Goal: Task Accomplishment & Management: Manage account settings

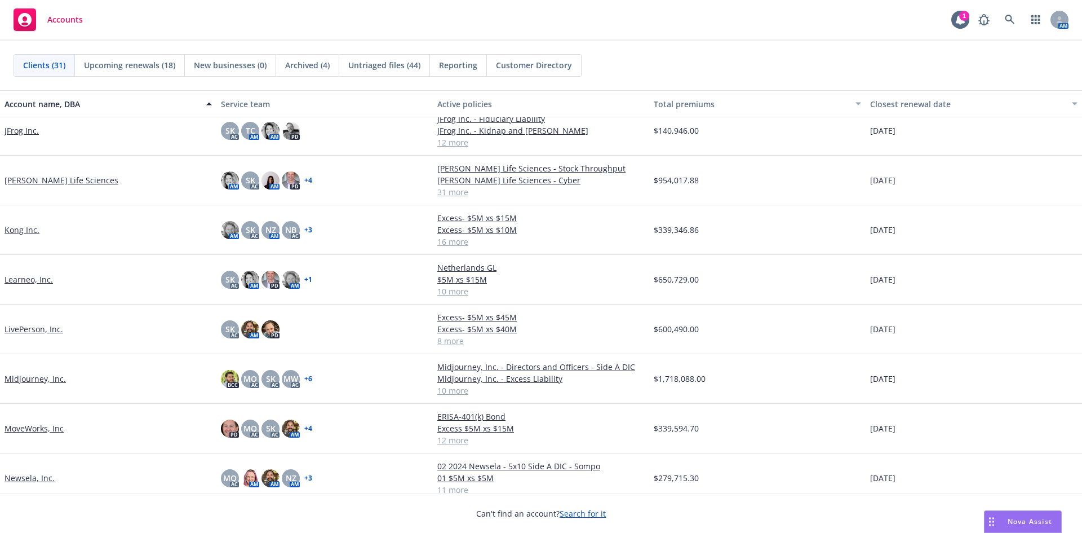
scroll to position [564, 0]
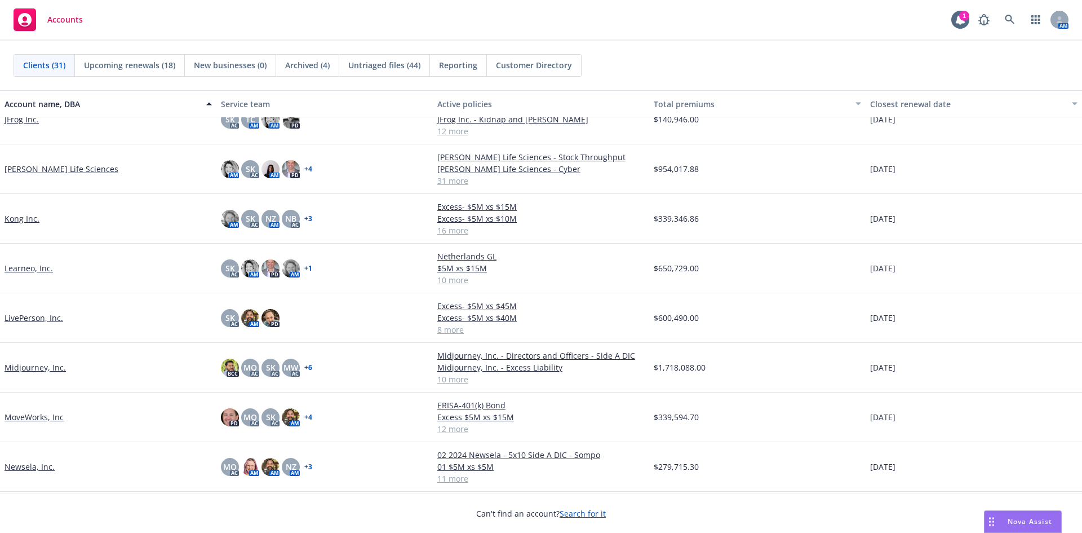
click at [41, 317] on link "LivePerson, Inc." at bounding box center [34, 318] width 59 height 12
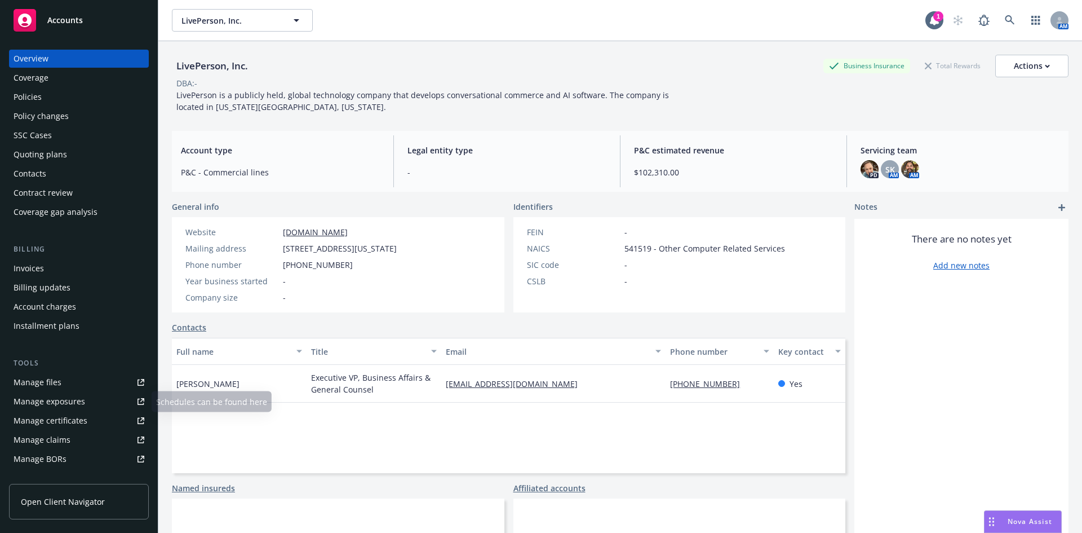
click at [65, 423] on div "Manage certificates" at bounding box center [51, 421] width 74 height 18
click at [32, 98] on div "Policies" at bounding box center [28, 97] width 28 height 18
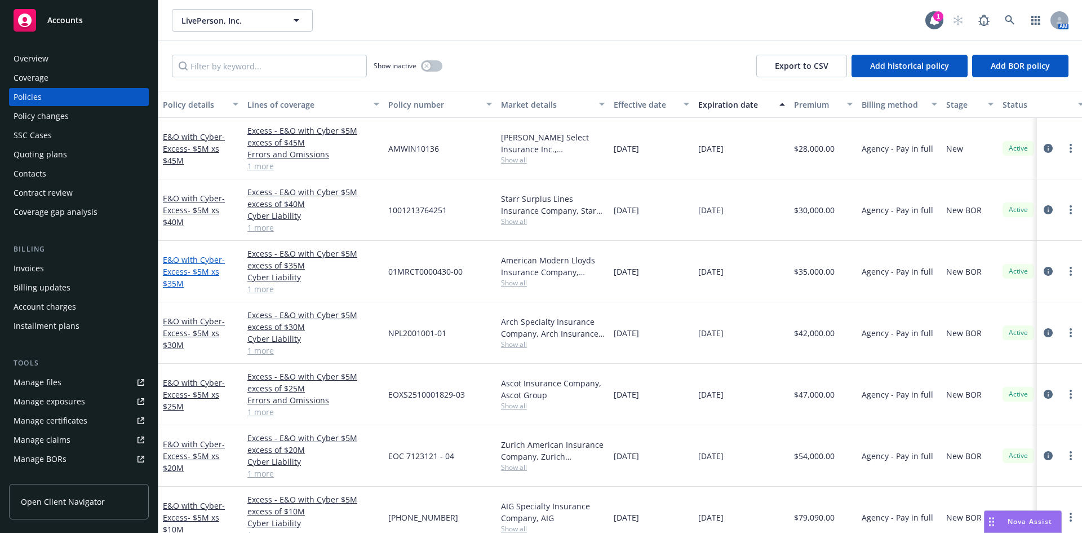
click at [180, 261] on link "E&O with Cyber - Excess- $5M xs $35M" at bounding box center [194, 271] width 62 height 34
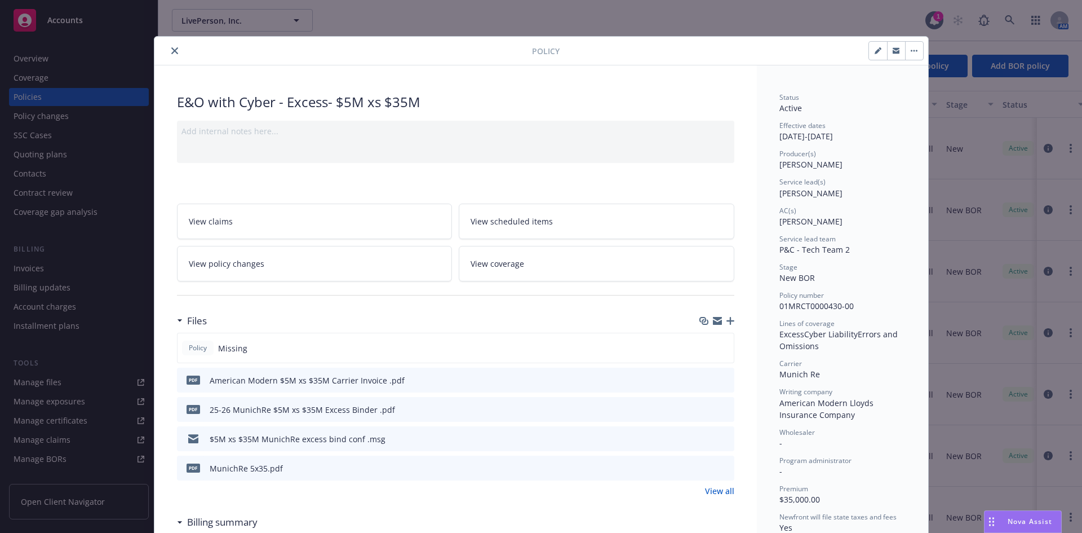
click at [727, 321] on icon "button" at bounding box center [731, 321] width 8 height 8
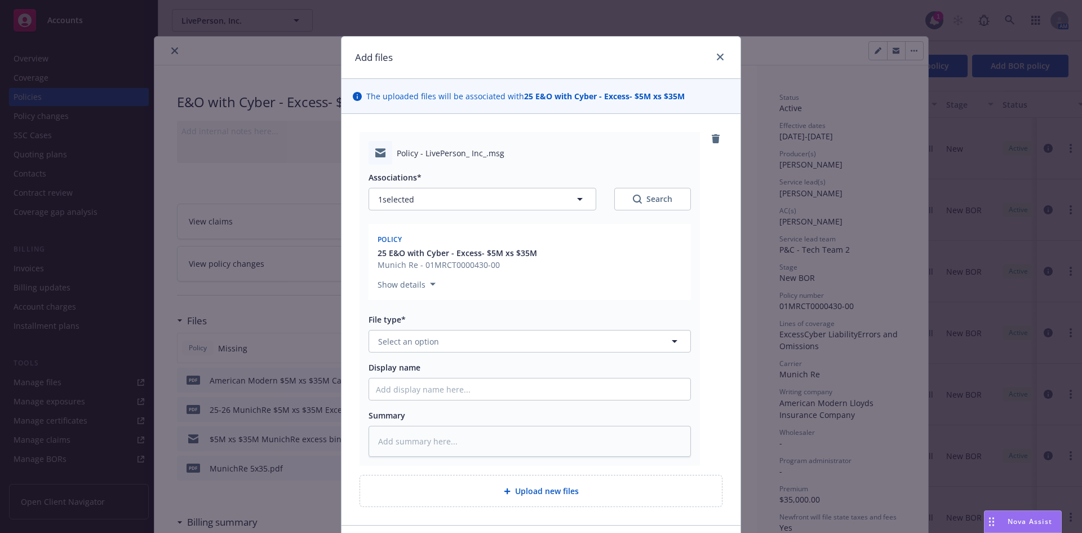
type textarea "x"
click at [423, 346] on span "Select an option" at bounding box center [408, 341] width 61 height 12
type input "em"
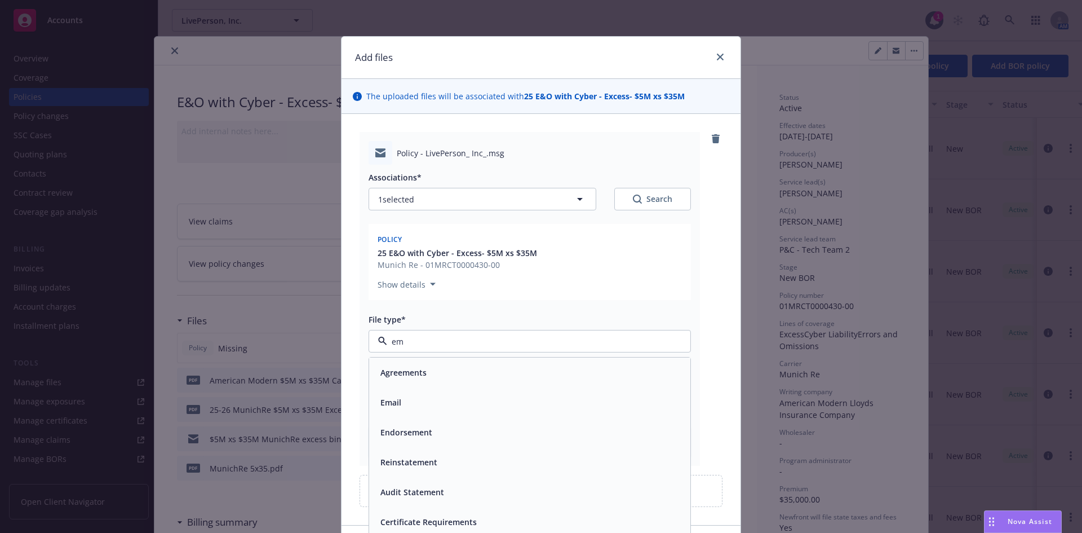
click at [403, 404] on div "Email" at bounding box center [530, 402] width 308 height 16
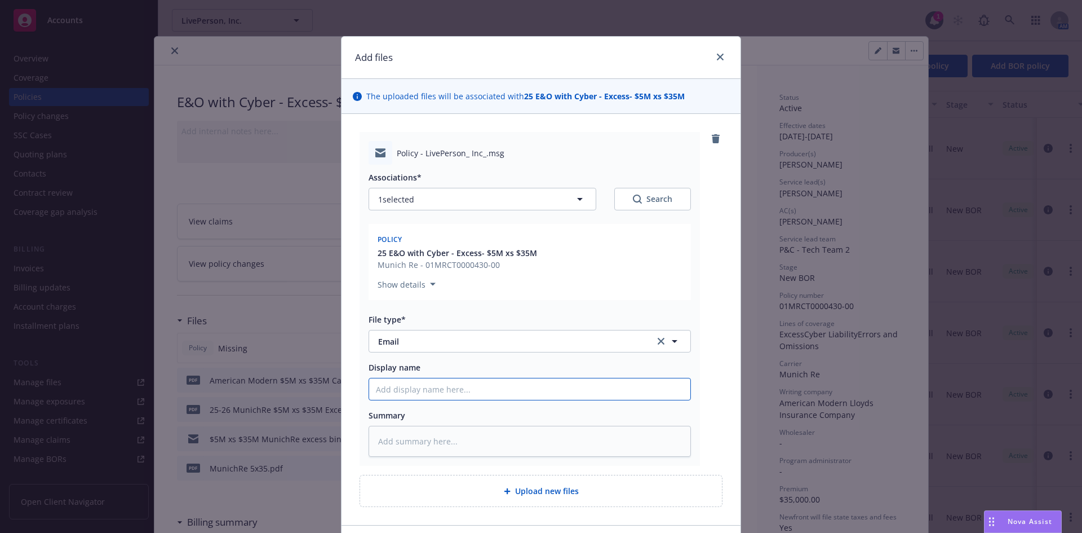
click at [467, 393] on input "Display name" at bounding box center [529, 388] width 321 height 21
type textarea "x"
type input "2"
type textarea "x"
type input "25"
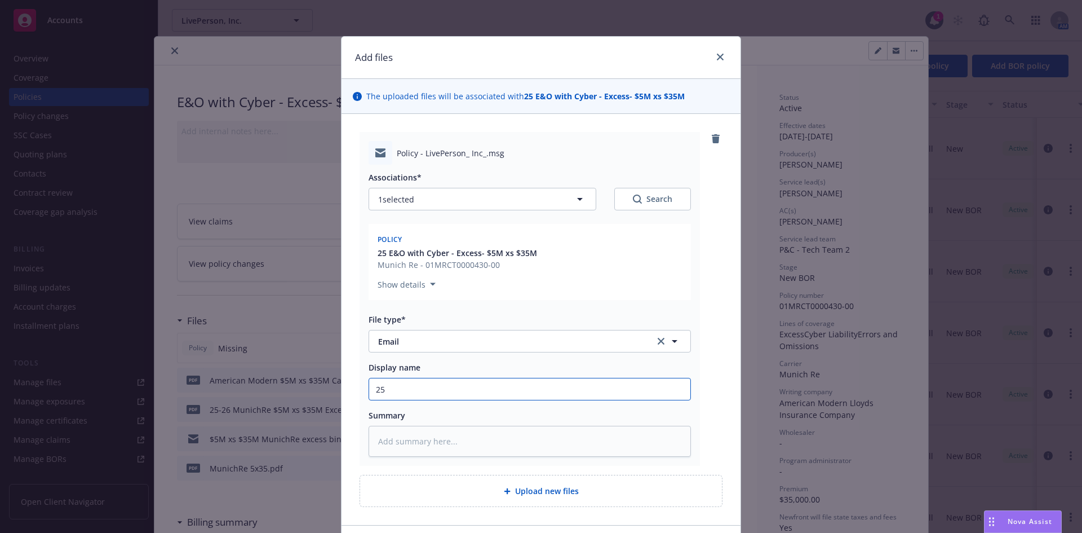
type textarea "x"
type input "25-"
type textarea "x"
type input "25-2"
type textarea "x"
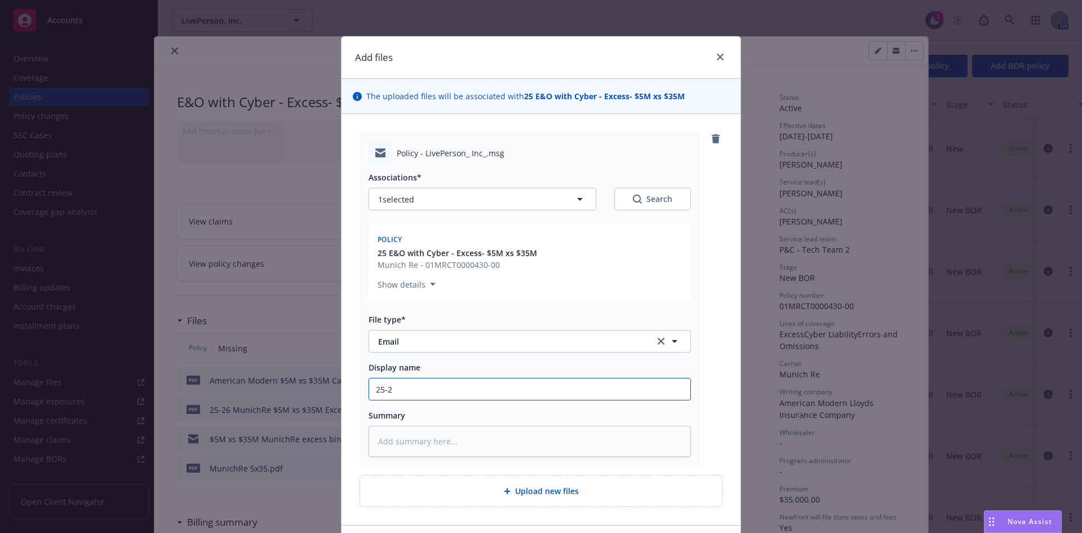
type input "25-26"
type textarea "x"
type input "25-26"
type textarea "x"
type input "25-26 M"
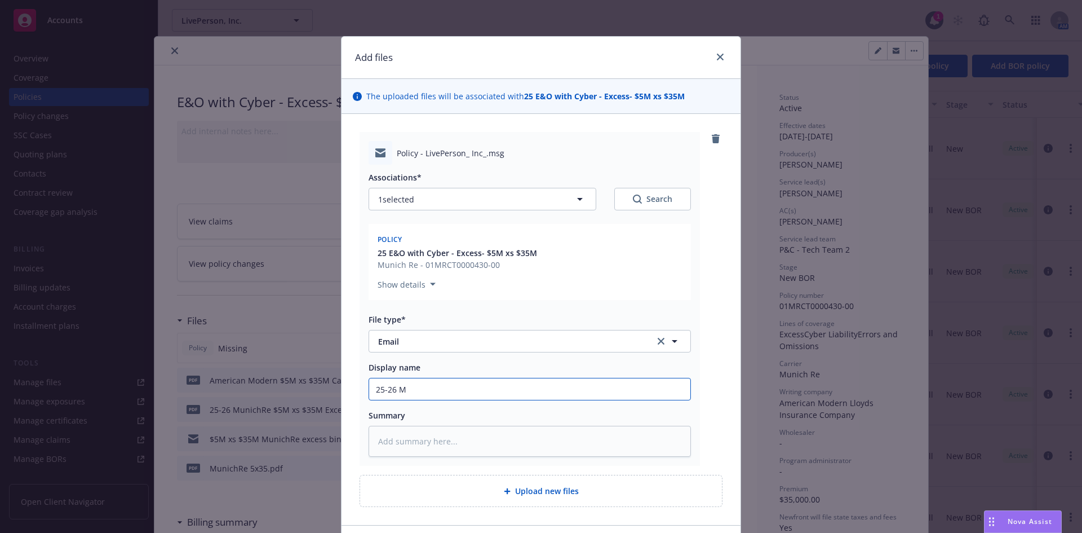
type textarea "x"
type input "25-26 Mu"
type textarea "x"
type input "25-26 Mun"
type textarea "x"
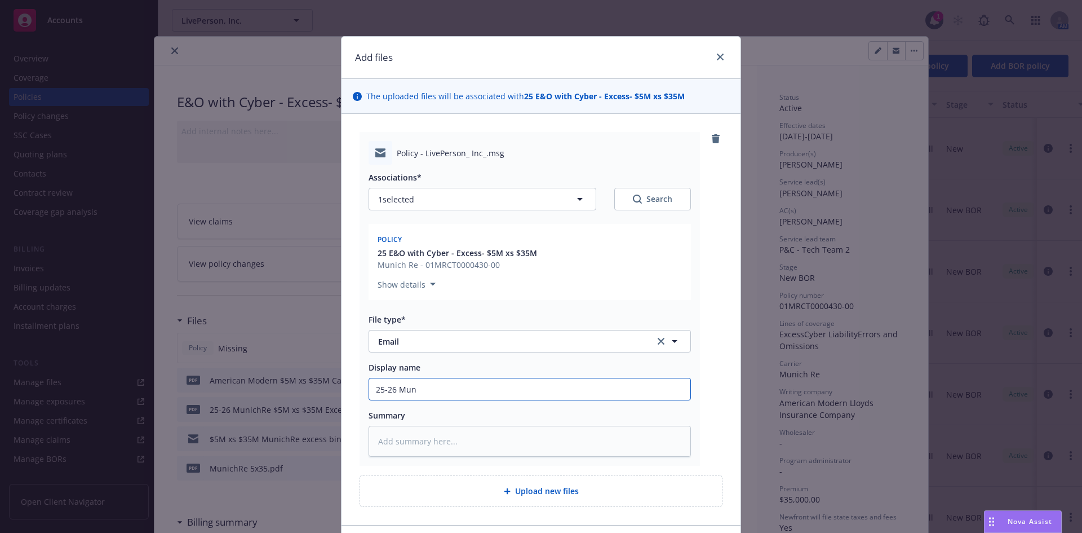
type input "25-26 Muni"
type textarea "x"
type input "25-26 Munic"
type textarea "x"
type input "25-26 Munich"
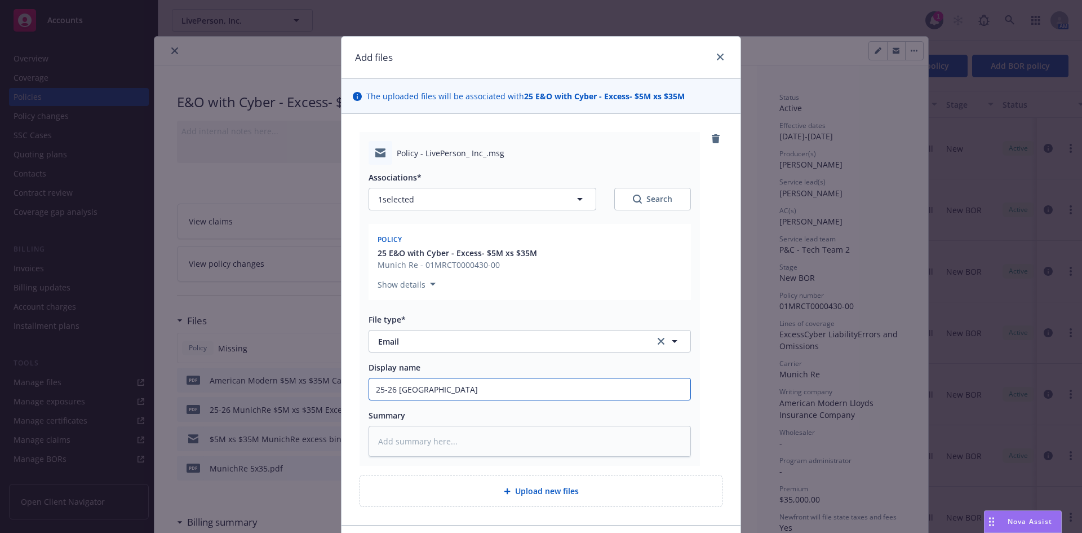
type textarea "x"
type input "25-26 Munich"
type textarea "x"
type input "25-26 Munich R"
type textarea "x"
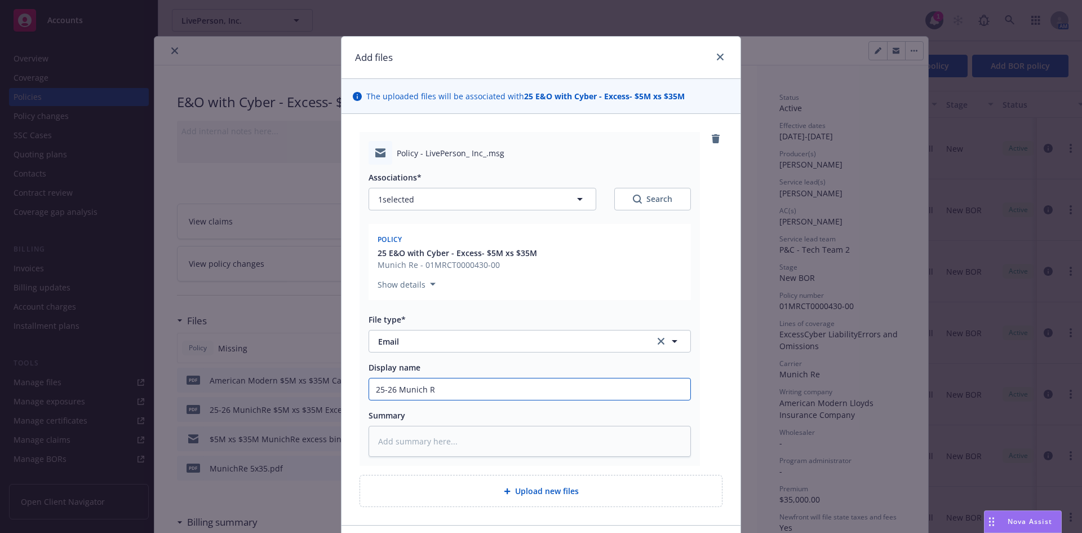
type input "25-26 Munich Re"
type textarea "x"
type input "25-26 Munich Re"
type textarea "x"
type input "25-26 Munich Re p"
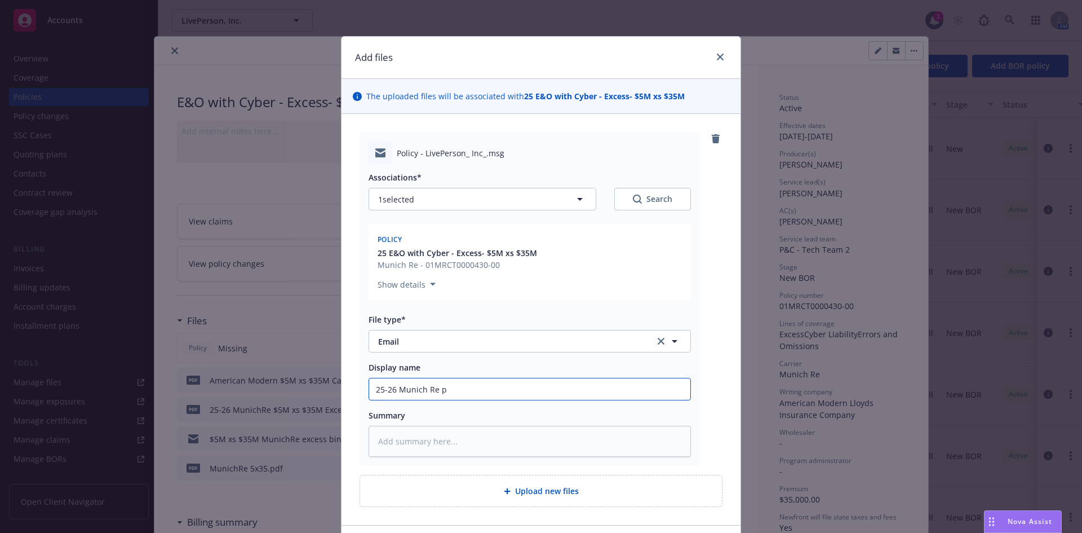
type textarea "x"
type input "25-26 Munich Re po"
type textarea "x"
type input "25-26 Munich Re pol"
type textarea "x"
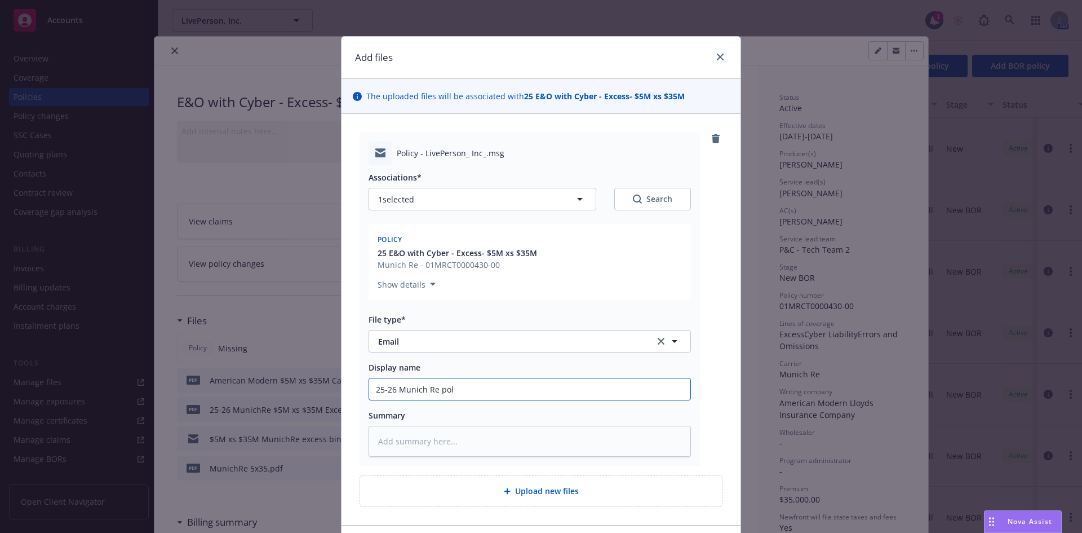
type input "25-26 Munich Re poli"
type textarea "x"
type input "25-26 Munich Re polic"
type textarea "x"
type input "25-26 Munich Re policy"
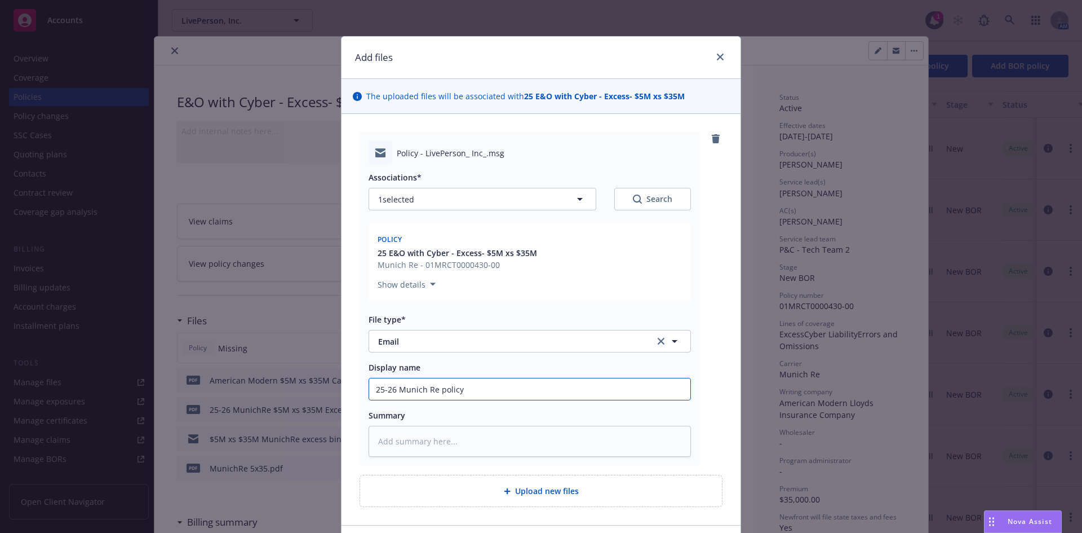
type textarea "x"
type input "25-26 Munich Re policy"
type textarea "x"
type input "25-26 Munich Re policy d"
type textarea "x"
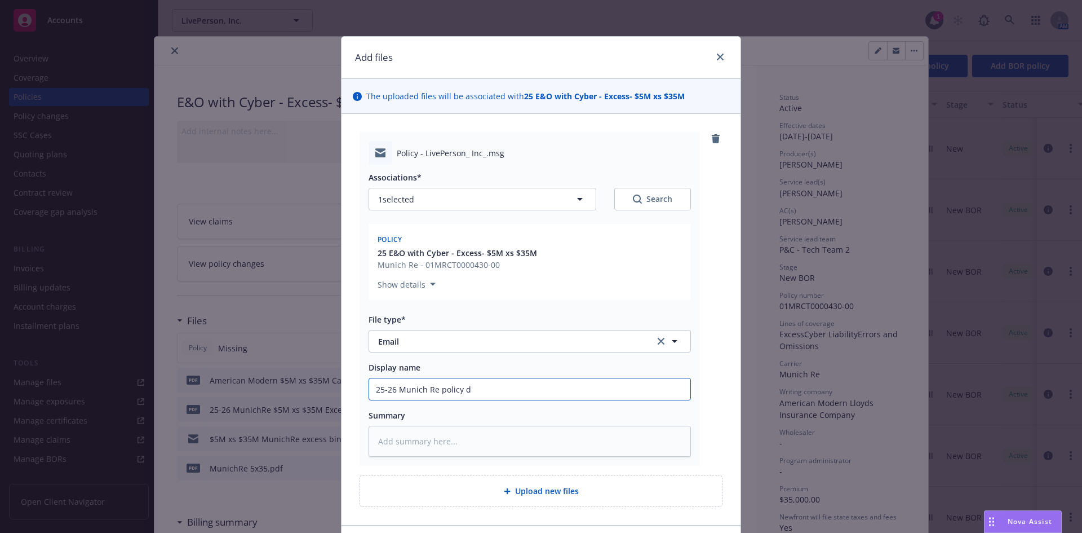
type input "25-26 Munich Re policy do"
type textarea "x"
type input "25-26 Munich Re policy doc"
type textarea "x"
type input "25-26 Munich Re policy docs"
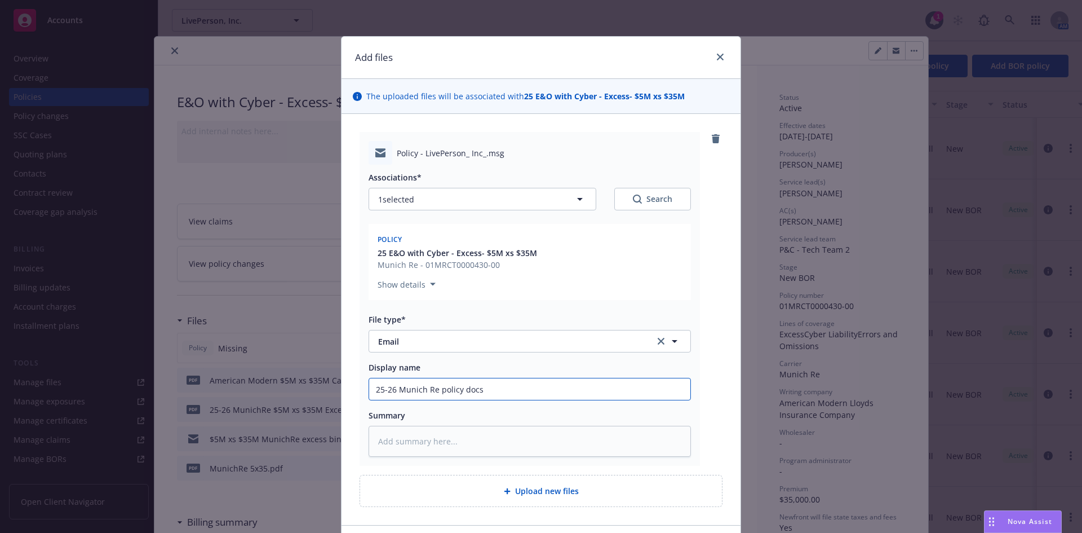
type textarea "x"
type input "25-26 Munich Re policy docs"
type textarea "x"
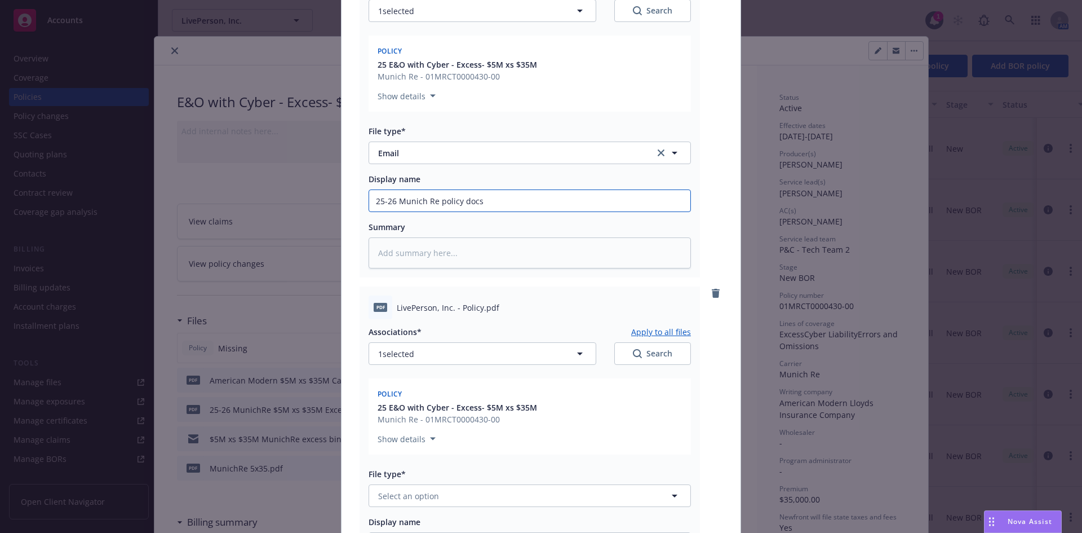
scroll to position [282, 0]
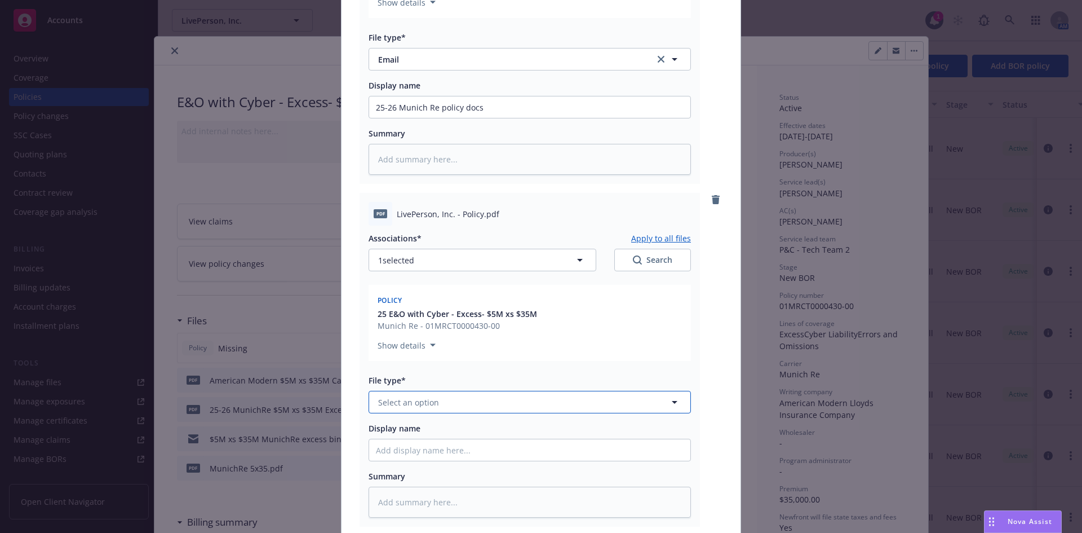
click at [449, 404] on button "Select an option" at bounding box center [530, 402] width 322 height 23
type input "pol"
click at [423, 431] on div "Policy" at bounding box center [530, 433] width 308 height 16
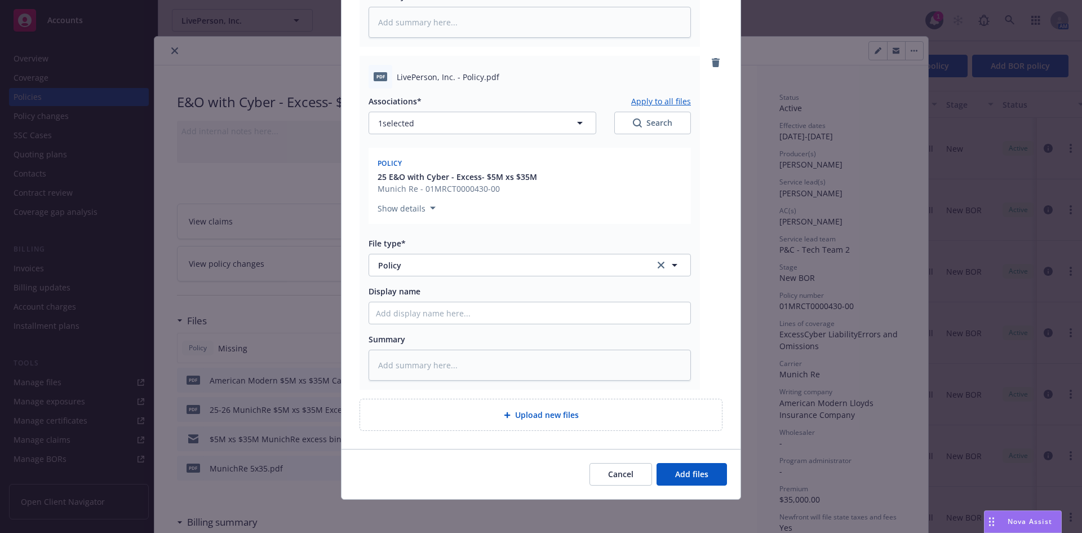
scroll to position [422, 0]
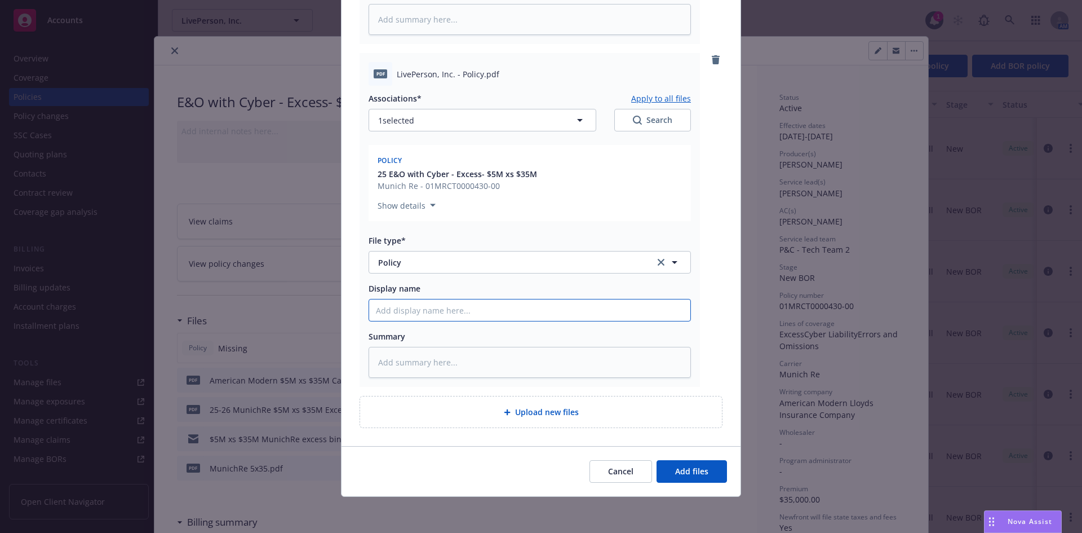
type textarea "x"
type input "2"
type textarea "x"
type input "25"
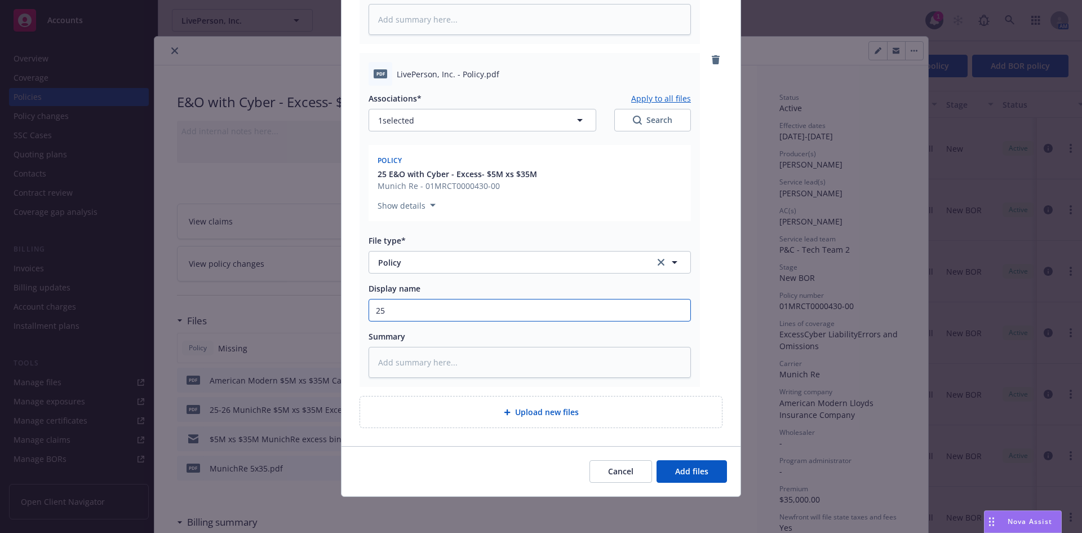
type textarea "x"
type input "25-"
type textarea "x"
type input "25-2"
type textarea "x"
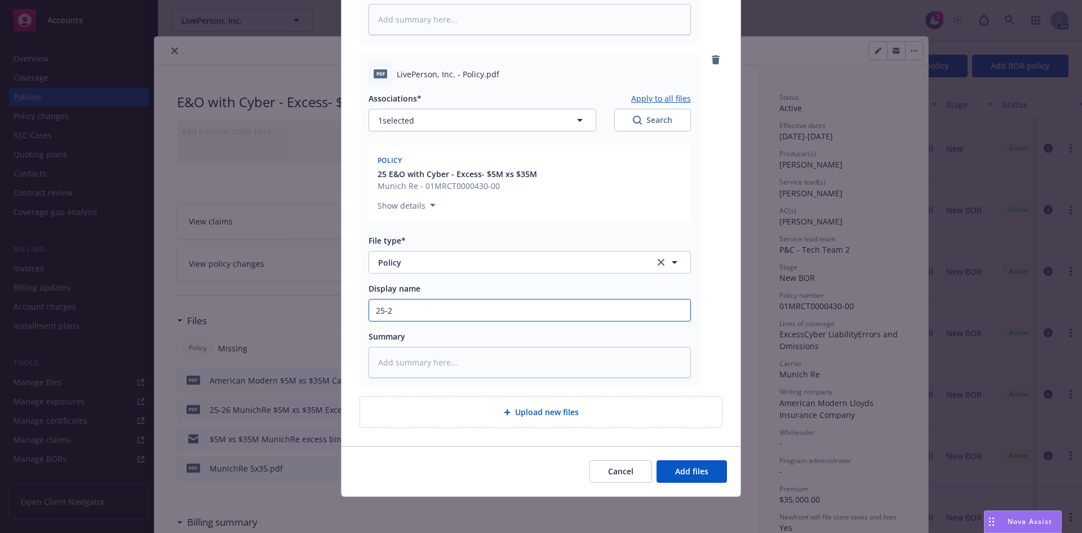
type input "25-26"
type textarea "x"
type input "25-26"
type textarea "x"
type input "25-26 M"
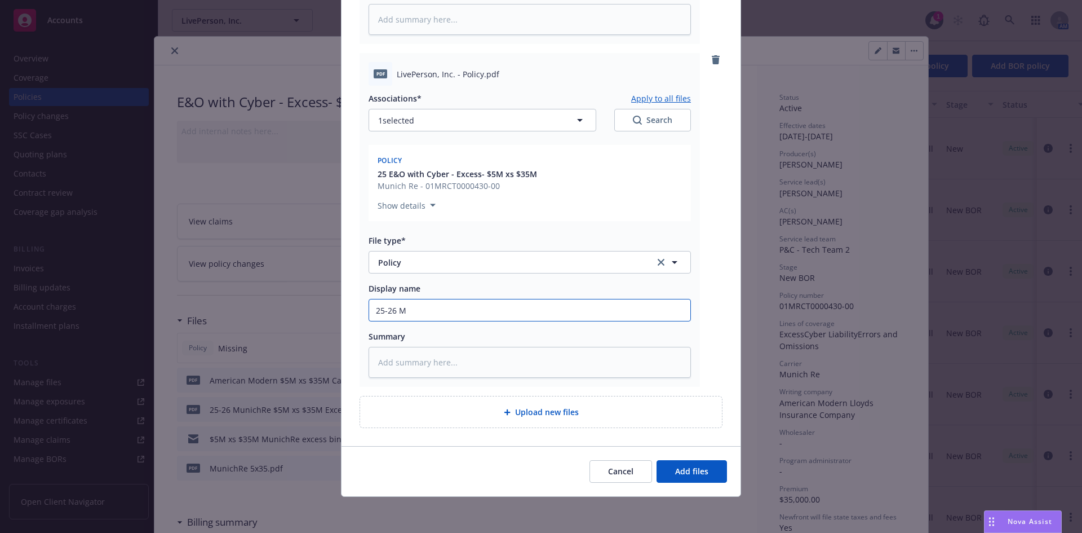
type textarea "x"
type input "25-26 Mu"
type textarea "x"
type input "25-26 Mun"
type textarea "x"
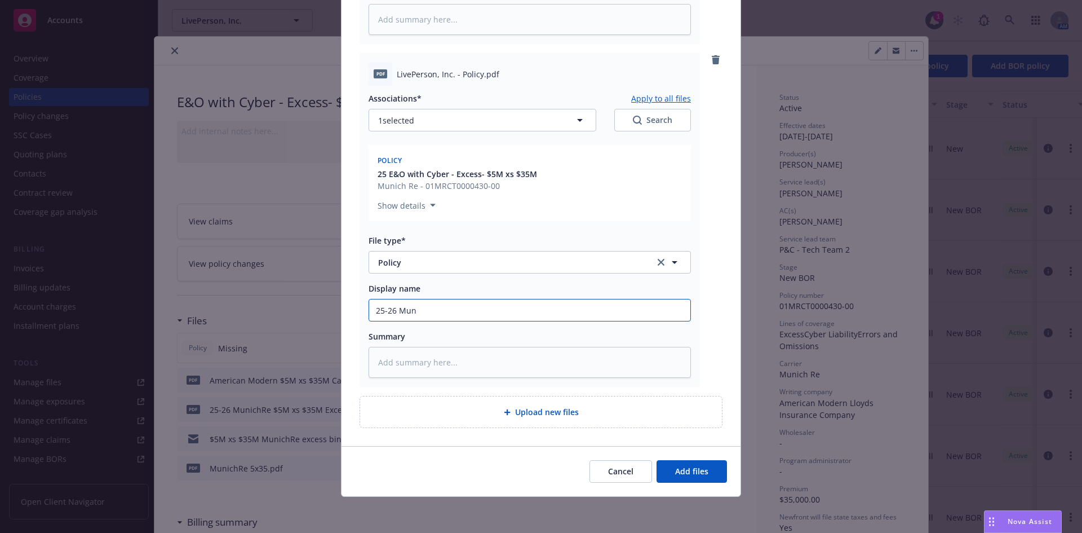
type input "25-26 Muni"
type textarea "x"
type input "25-26 Munic"
type textarea "x"
type input "25-26 Munich"
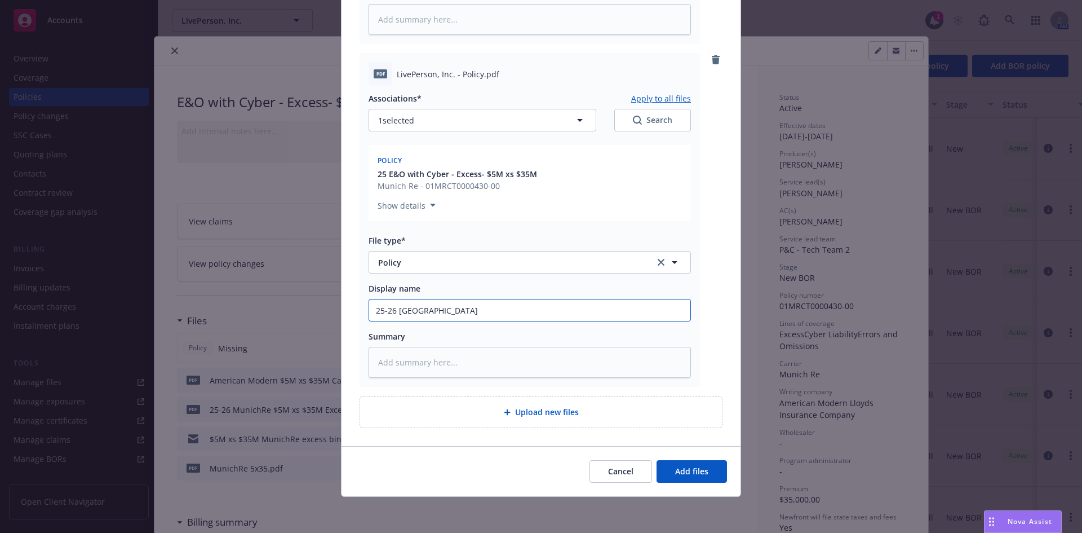
type textarea "x"
type input "25-26 Munich"
type textarea "x"
type input "25-26 Munich R"
type textarea "x"
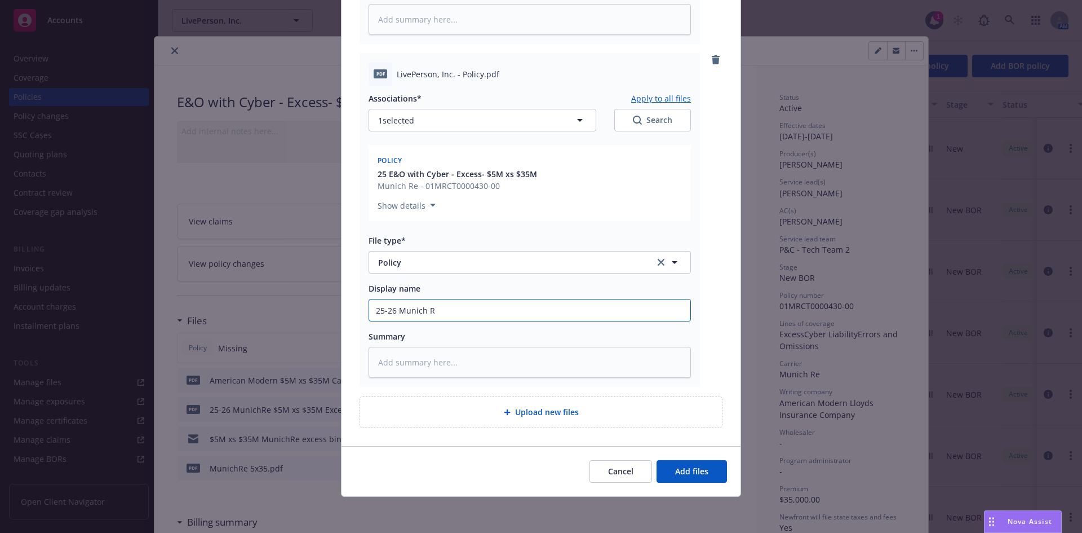
type input "25-26 Munich Re"
type textarea "x"
type input "25-26 Munich Re"
type textarea "x"
type input "25-26 Munich Re $"
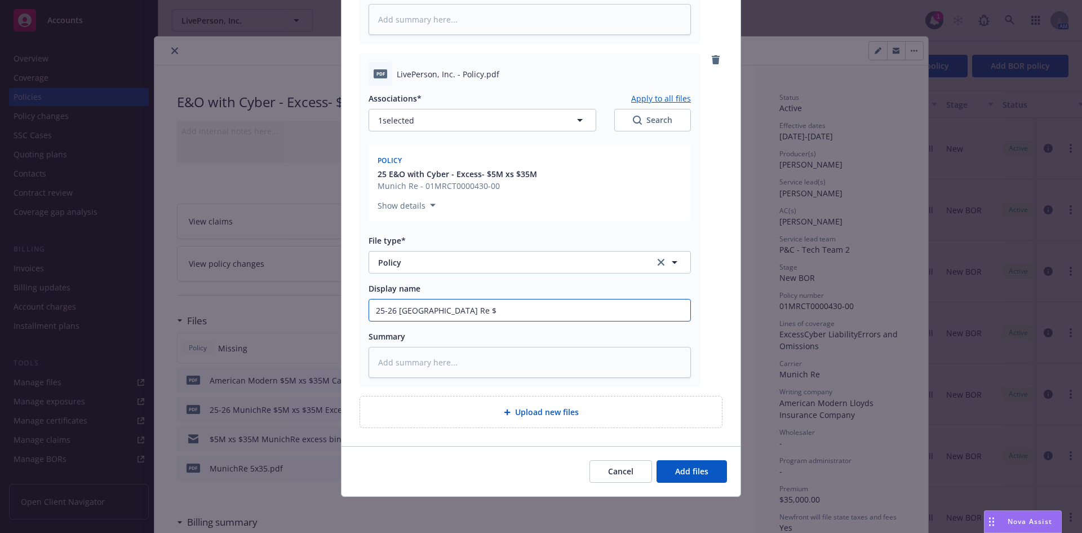
type textarea "x"
type input "25-26 Munich Re $5"
type textarea "x"
type input "25-26 Munich Re $5M"
type textarea "x"
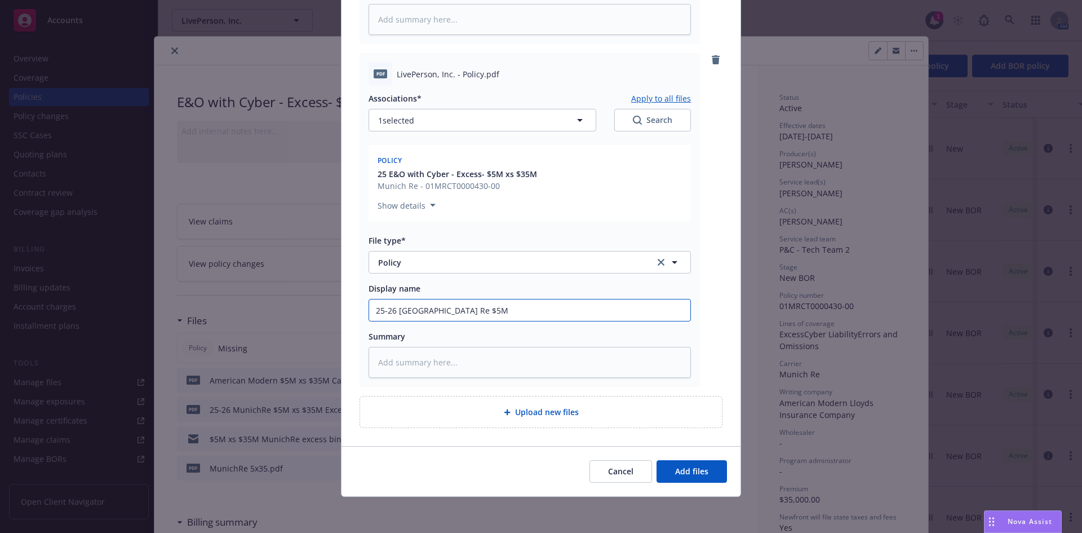
type input "25-26 Munich Re $5M"
type textarea "x"
type input "25-26 Munich Re $5M c"
type textarea "x"
type input "25-26 Munich Re $5M"
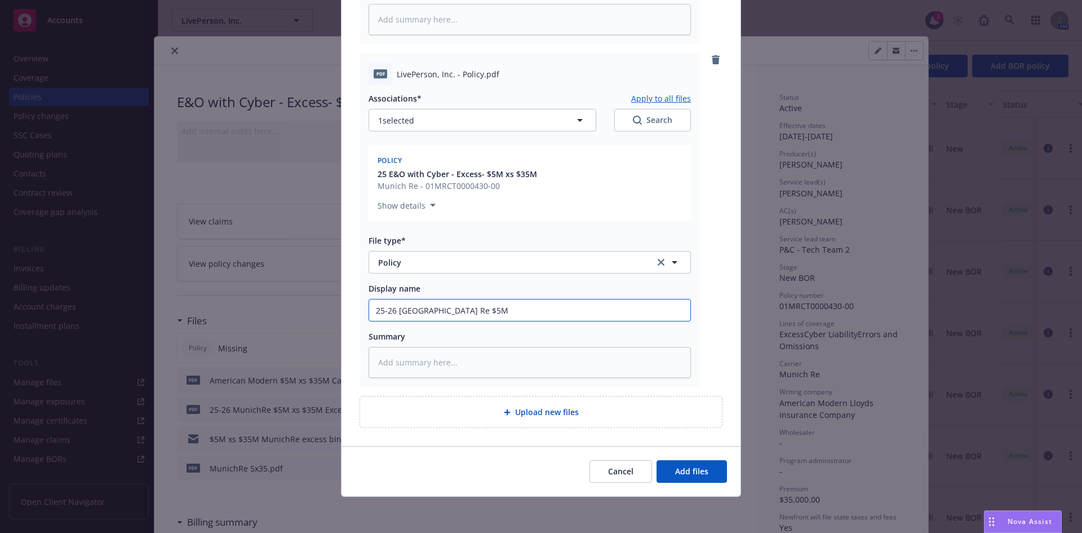
type textarea "x"
type input "25-26 Munich Re $5M x"
type textarea "x"
type input "25-26 Munich Re $5M xs"
type textarea "x"
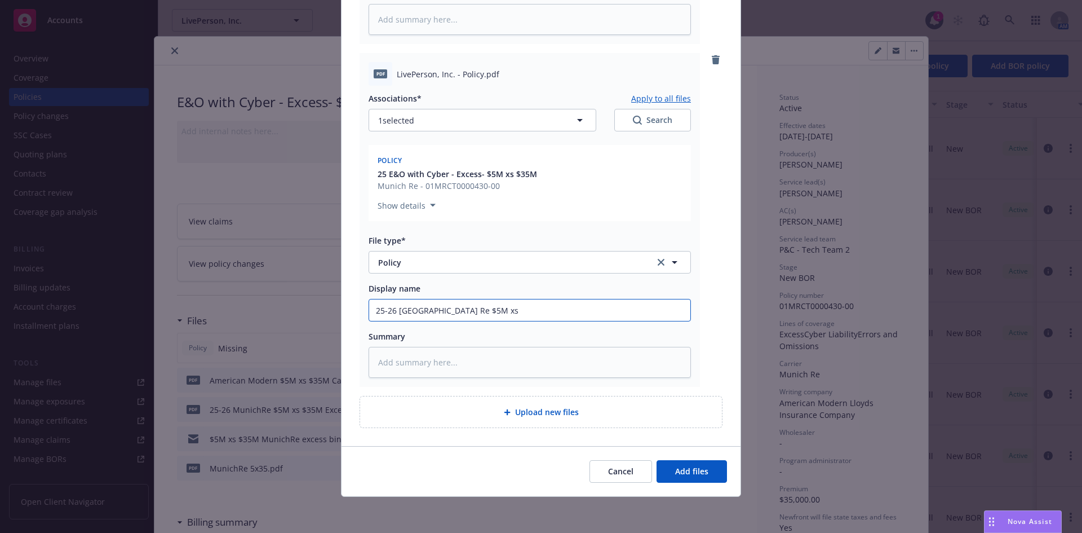
type input "25-26 Munich Re $5M xs"
type textarea "x"
type input "25-26 Munich Re $5M xs $"
type textarea "x"
type input "25-26 Munich Re $5M xs $3"
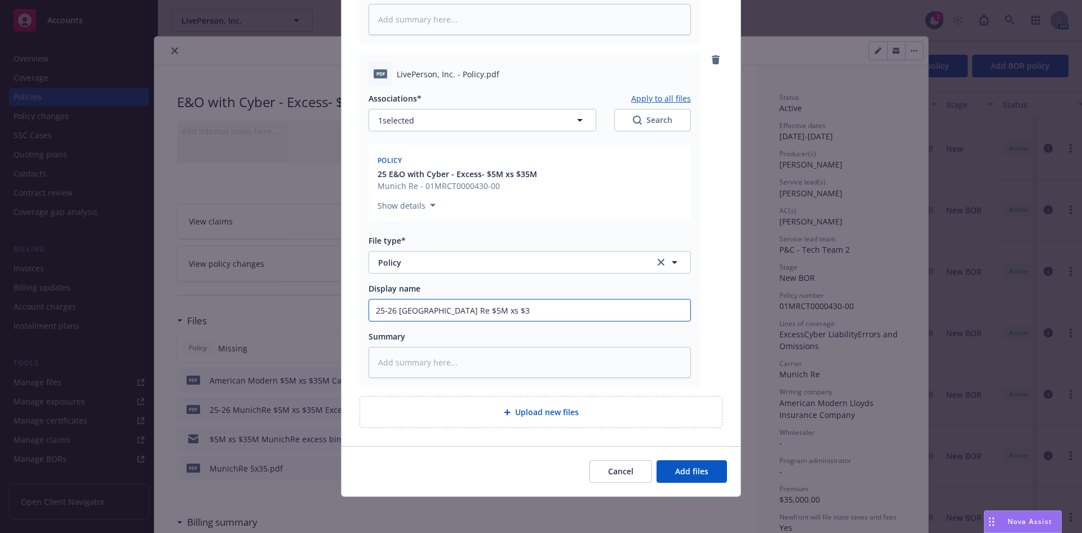
type textarea "x"
type input "25-26 Munich Re $5M xs $35"
type textarea "x"
type input "25-26 Munich Re $5M xs $35M"
type textarea "x"
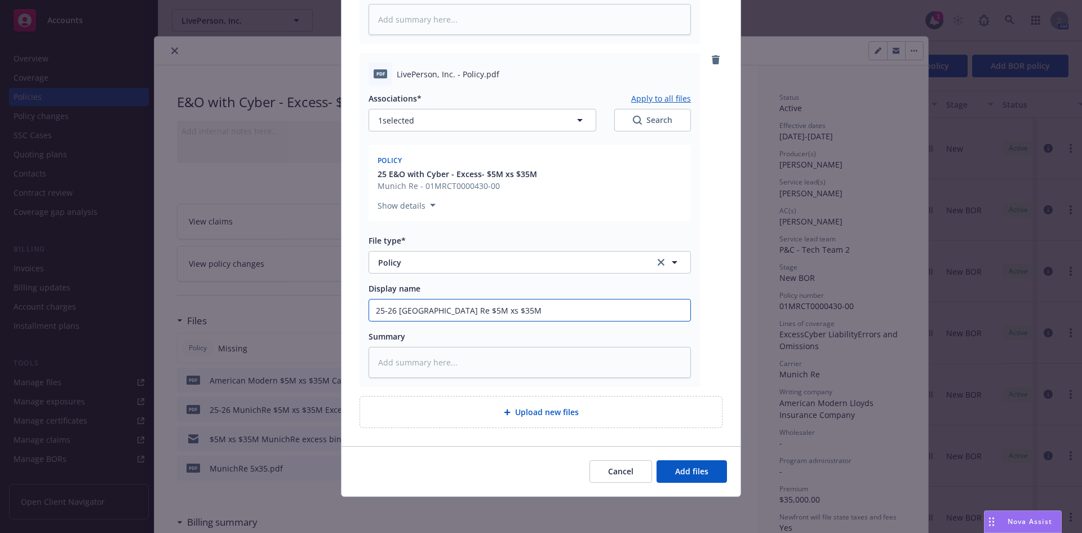
type input "25-26 Munich Re $5M xs $35M"
click at [753, 307] on div "Add files The uploaded files will be associated with 25 E&O with Cyber - Excess…" at bounding box center [541, 266] width 1082 height 533
type textarea "x"
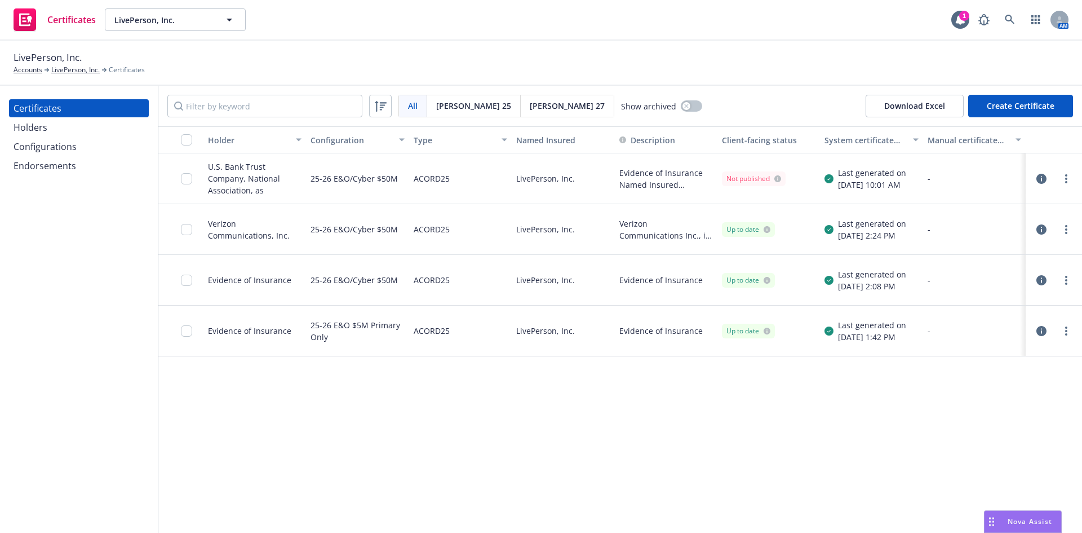
click at [1041, 179] on icon "button" at bounding box center [1042, 179] width 10 height 10
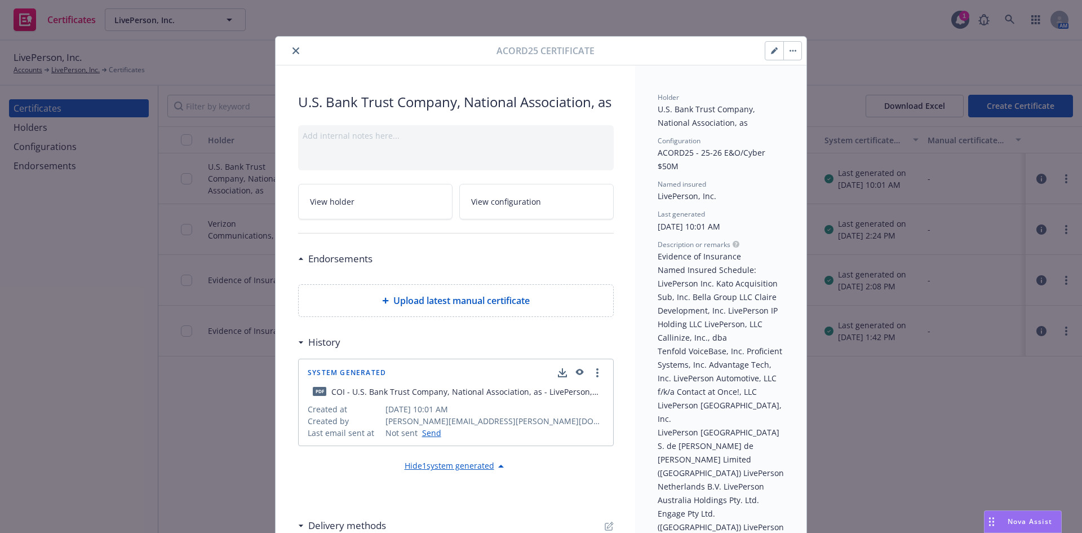
click at [773, 50] on icon "button" at bounding box center [774, 50] width 7 height 7
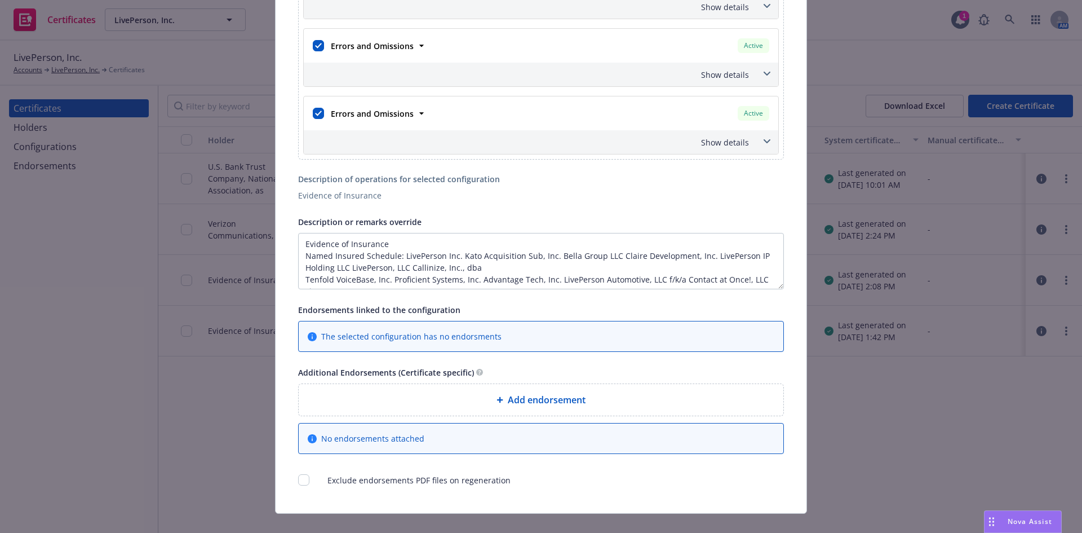
scroll to position [784, 0]
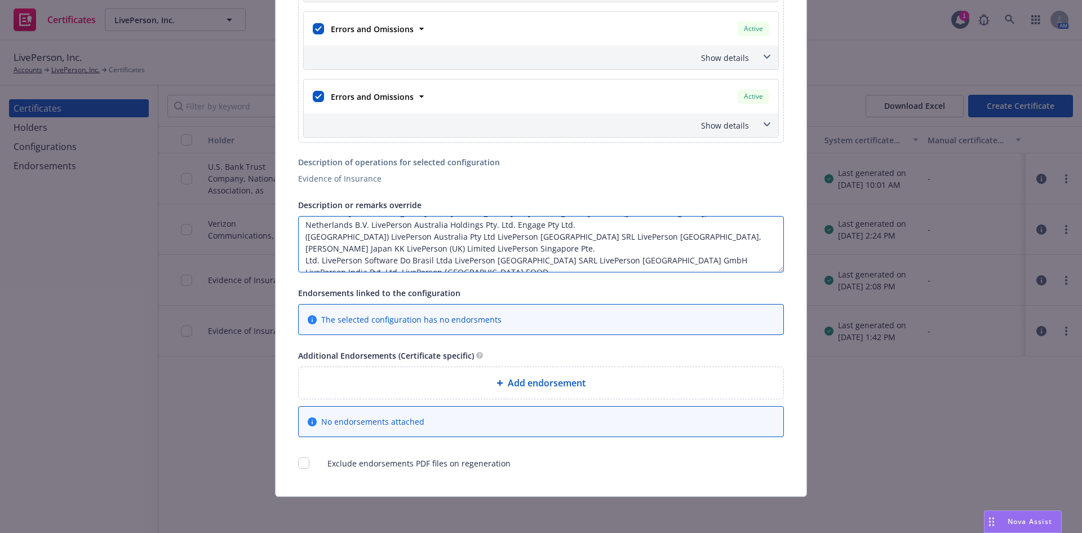
drag, startPoint x: 475, startPoint y: 263, endPoint x: 517, endPoint y: 262, distance: 42.3
click at [517, 262] on textarea "Evidence of Insurance Named Insured Schedule: LivePerson Inc. Kato Acquisition …" at bounding box center [541, 244] width 486 height 56
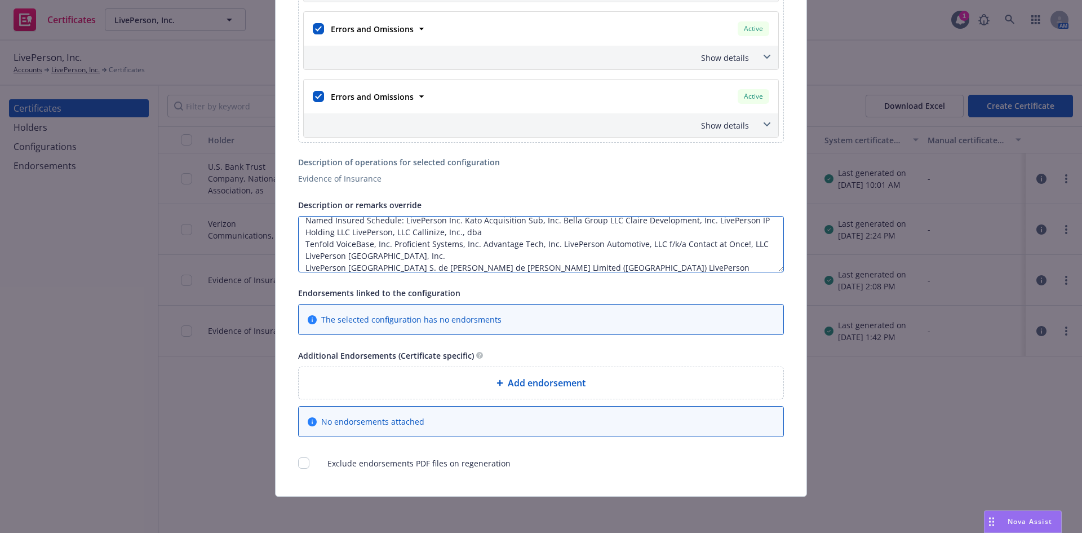
click at [490, 255] on textarea "Evidence of Insurance Named Insured Schedule: LivePerson Inc. Kato Acquisition …" at bounding box center [541, 244] width 486 height 56
drag, startPoint x: 474, startPoint y: 245, endPoint x: 546, endPoint y: 245, distance: 71.6
click at [546, 245] on textarea "Evidence of Insurance Named Insured Schedule: LivePerson Inc. Kato Acquisition …" at bounding box center [541, 244] width 486 height 56
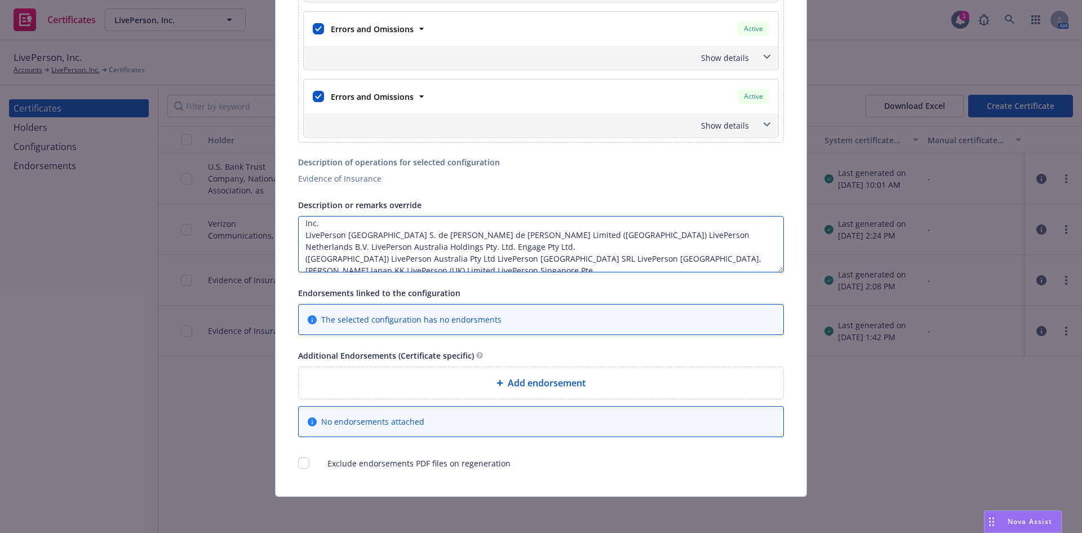
drag, startPoint x: 431, startPoint y: 233, endPoint x: 299, endPoint y: 236, distance: 131.9
click at [299, 236] on textarea "Evidence of Insurance Named Insured Schedule: LivePerson Inc. Kato Acquisition …" at bounding box center [541, 244] width 486 height 56
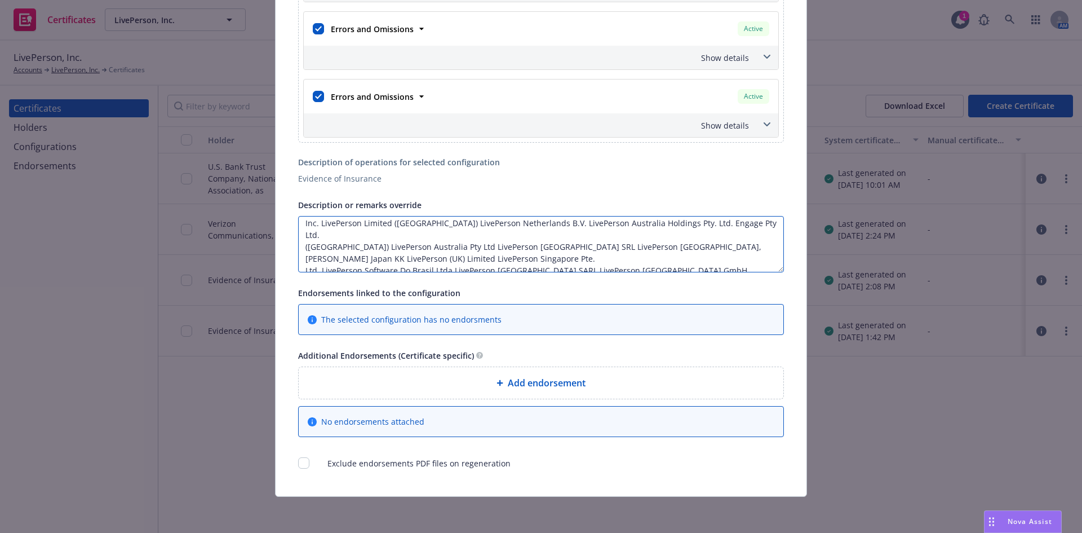
scroll to position [39, 0]
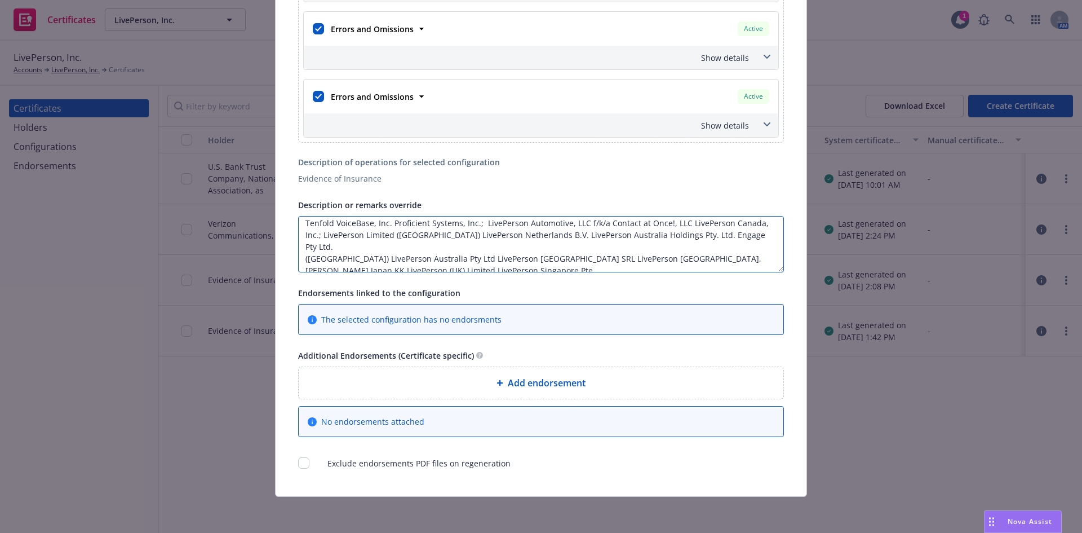
click at [441, 258] on textarea "Evidence of Insurance Named Insured Schedule: LivePerson Inc. Kato Acquisition …" at bounding box center [541, 244] width 486 height 56
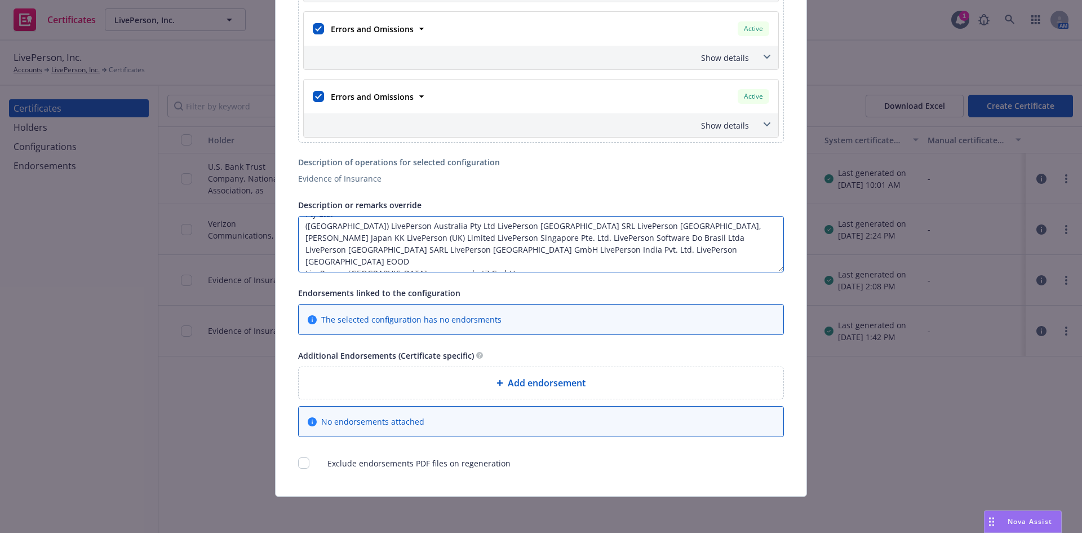
click at [543, 237] on textarea "Evidence of Insurance Named Insured Schedule: LivePerson Inc. Kato Acquisition …" at bounding box center [541, 244] width 486 height 56
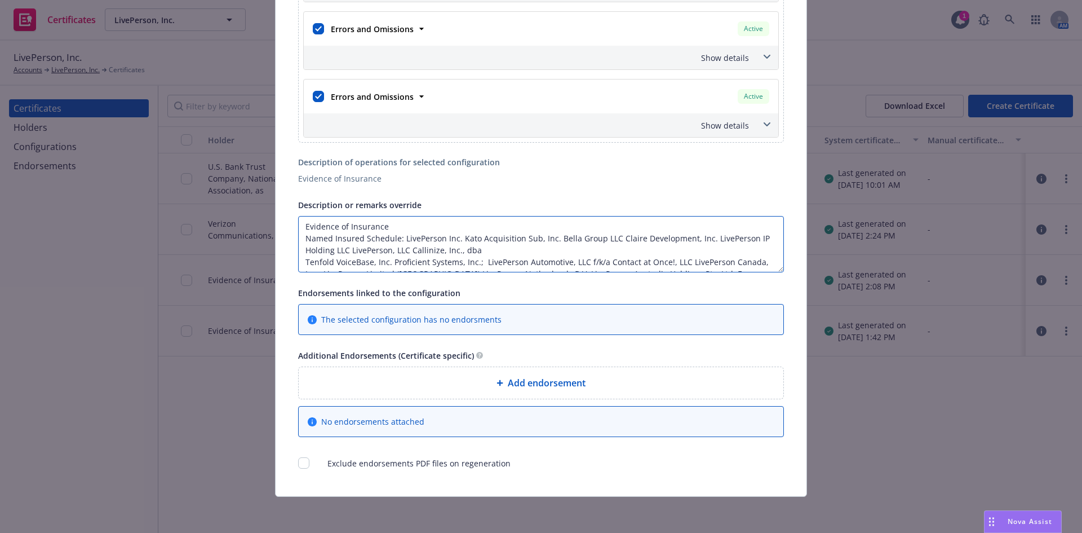
scroll to position [0, 0]
click at [527, 253] on textarea "Evidence of Insurance Named Insured Schedule: LivePerson Inc. Kato Acquisition …" at bounding box center [541, 244] width 486 height 56
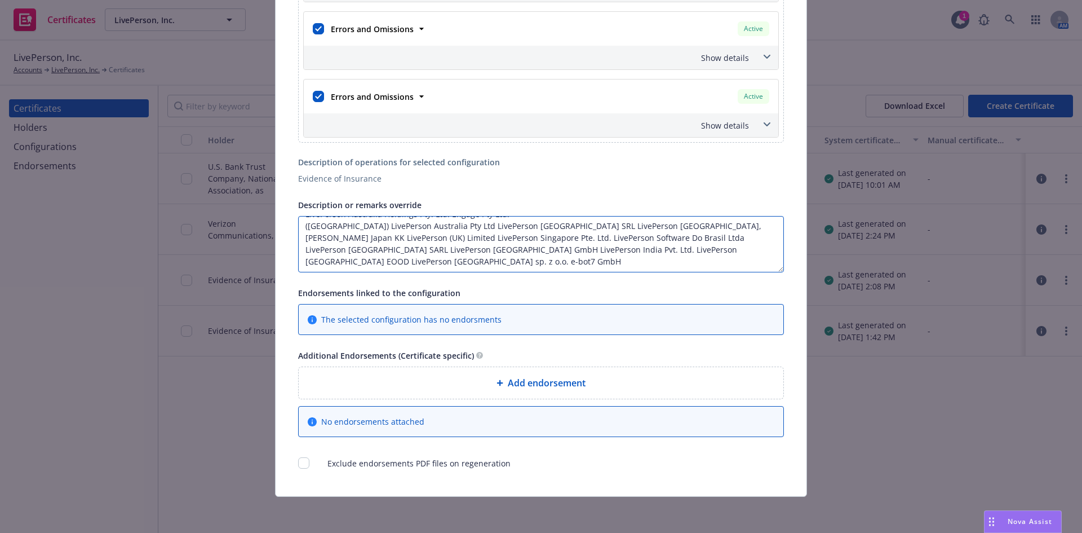
scroll to position [4, 0]
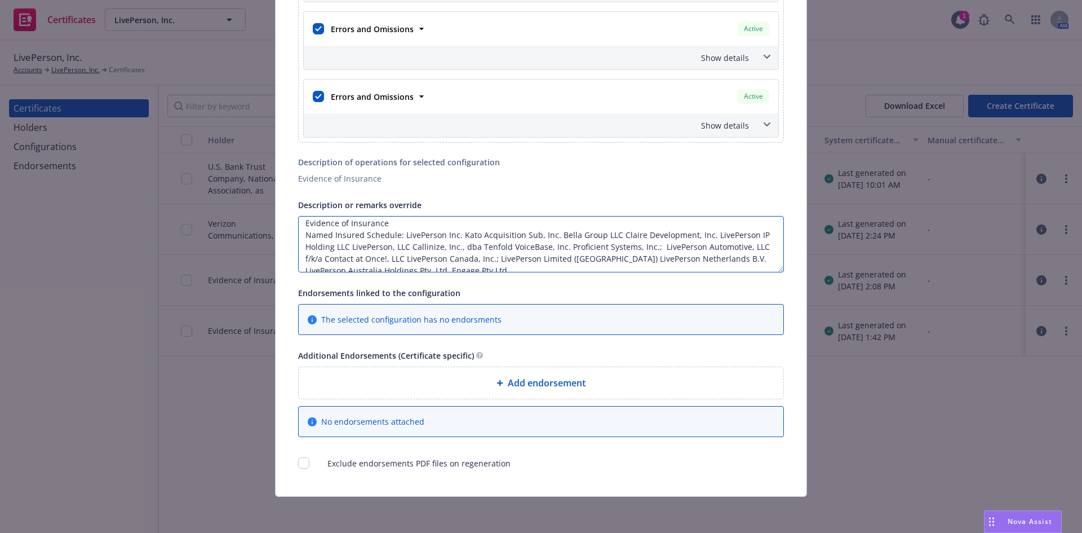
click at [467, 267] on textarea "Evidence of Insurance Named Insured Schedule: LivePerson Inc. Kato Acquisition …" at bounding box center [541, 244] width 486 height 56
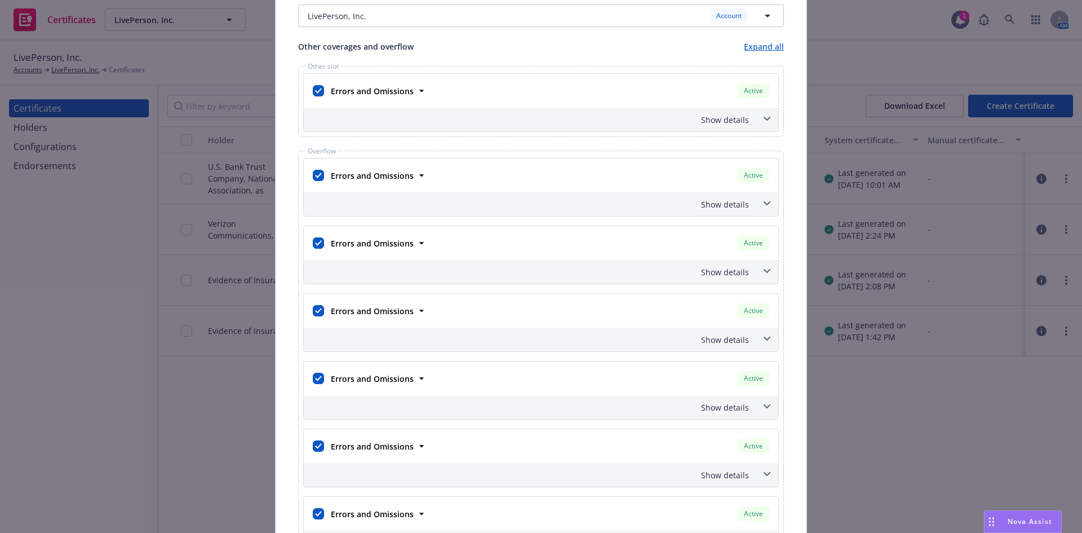
scroll to position [0, 0]
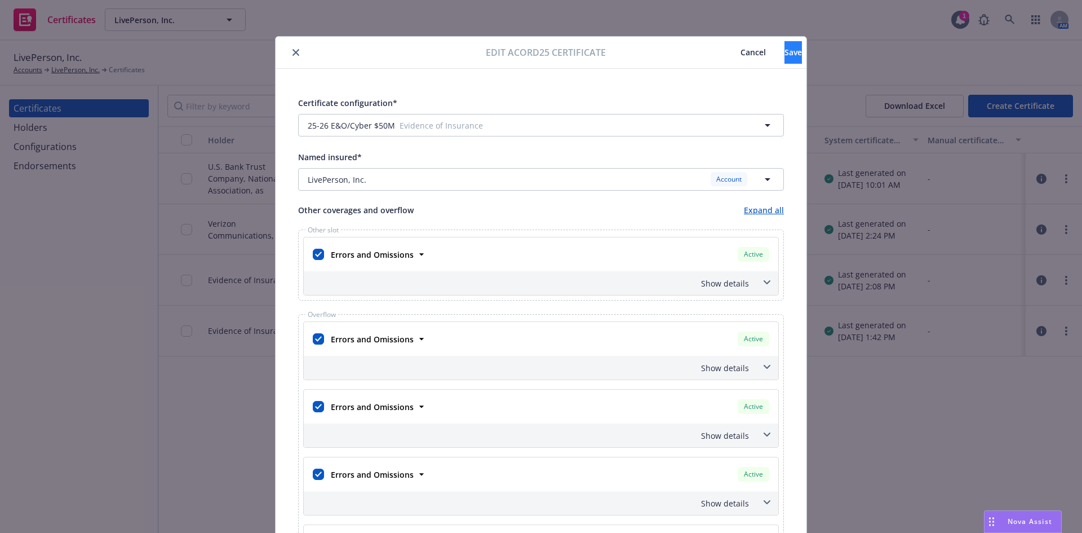
type textarea "Evidence of Insurance Named Insured Schedule: LivePerson Inc. Kato Acquisition …"
click at [785, 50] on span "Save" at bounding box center [793, 52] width 17 height 11
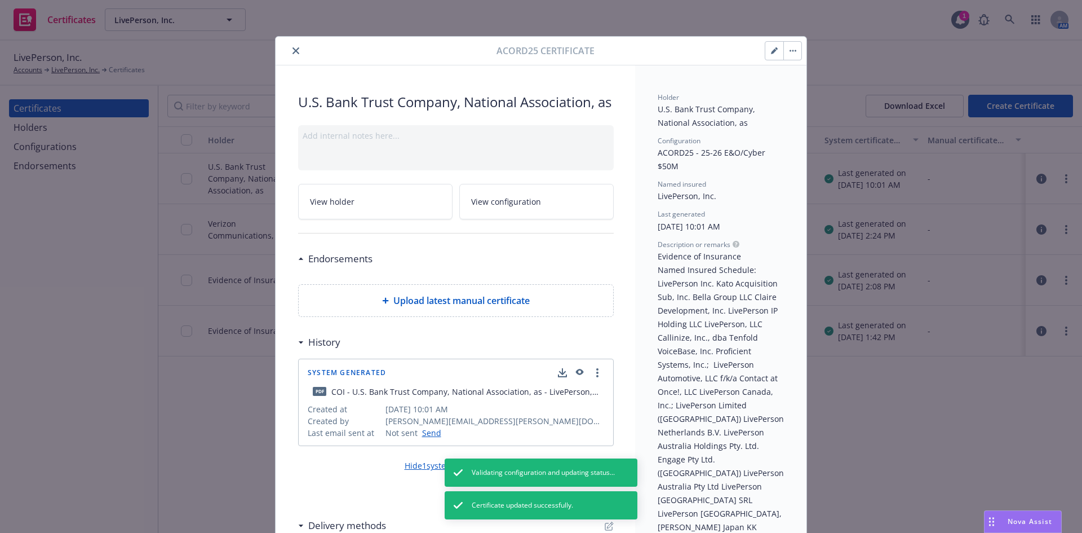
click at [293, 52] on icon "close" at bounding box center [296, 50] width 7 height 7
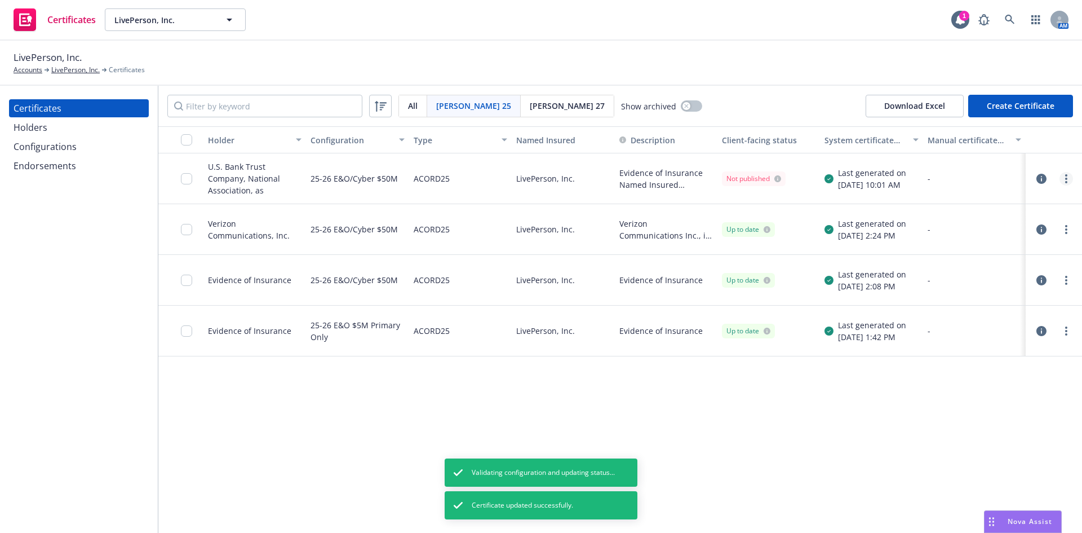
click at [1069, 176] on link "more" at bounding box center [1067, 179] width 14 height 14
click at [943, 249] on link "Regenerate" at bounding box center [982, 247] width 180 height 23
